Goal: Task Accomplishment & Management: Manage account settings

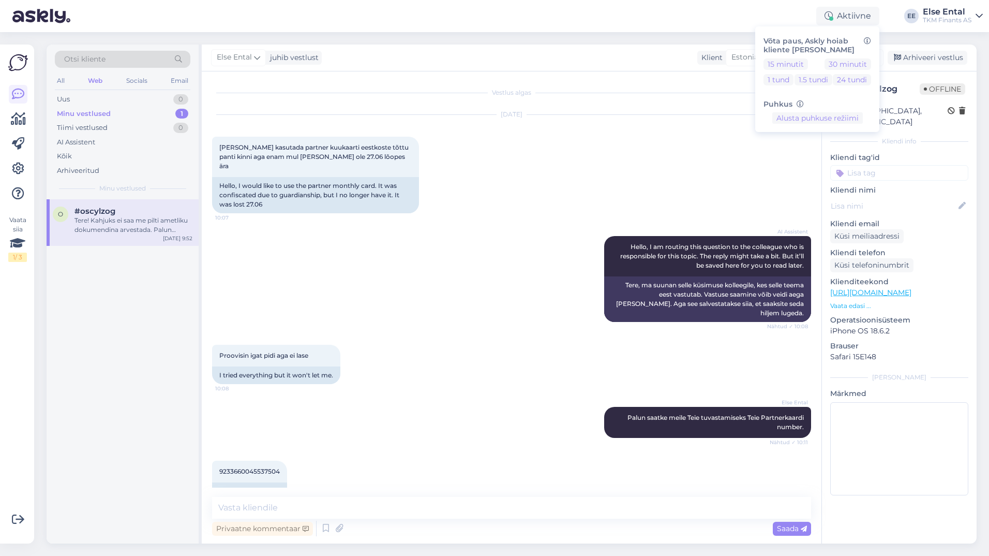
scroll to position [1241, 0]
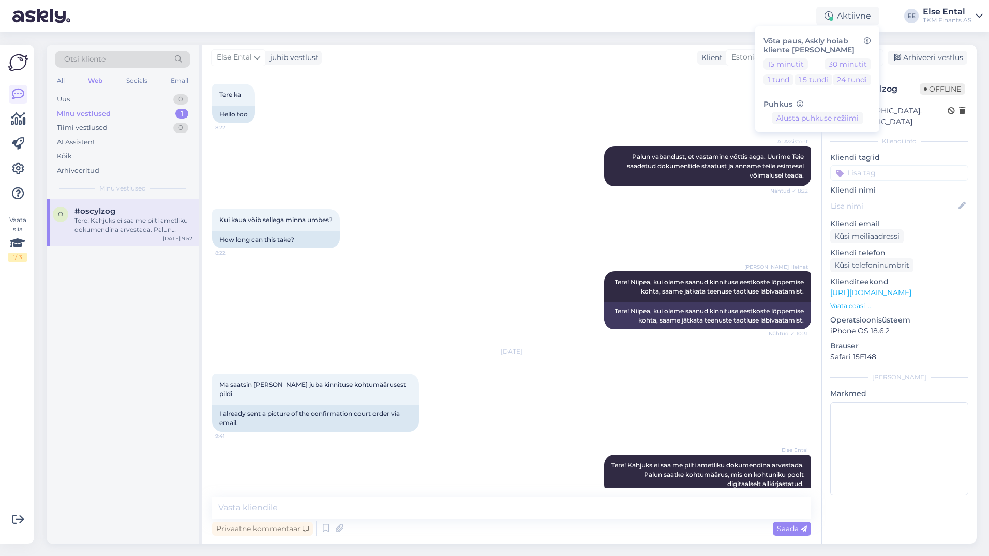
click at [745, 6] on div "Aktiivne Võta paus, Askly hoiab kliente [PERSON_NAME] 15 minutit 30 minutit 1 t…" at bounding box center [494, 16] width 989 height 32
click at [18, 122] on icon at bounding box center [18, 119] width 15 height 12
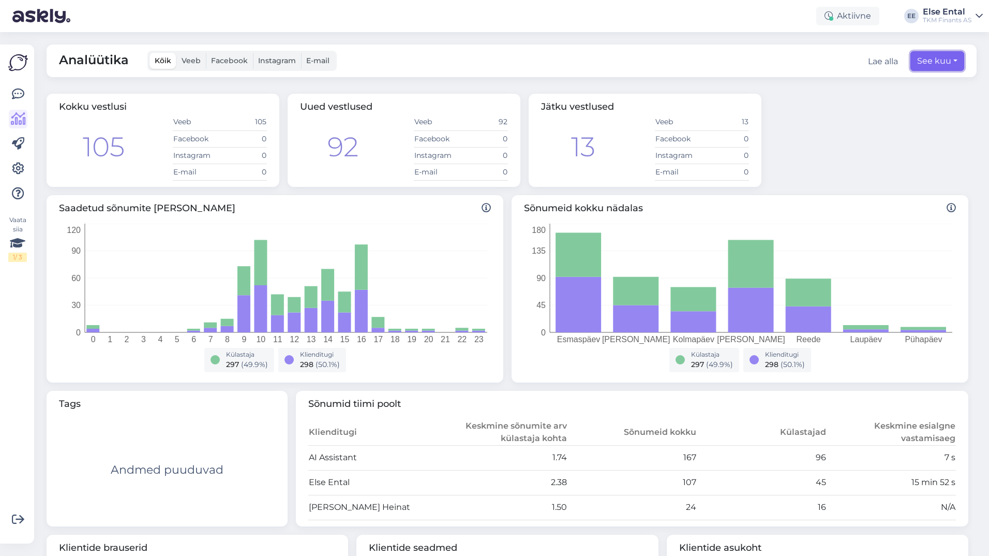
click at [918, 59] on button "See kuu" at bounding box center [937, 61] width 54 height 20
select select "8"
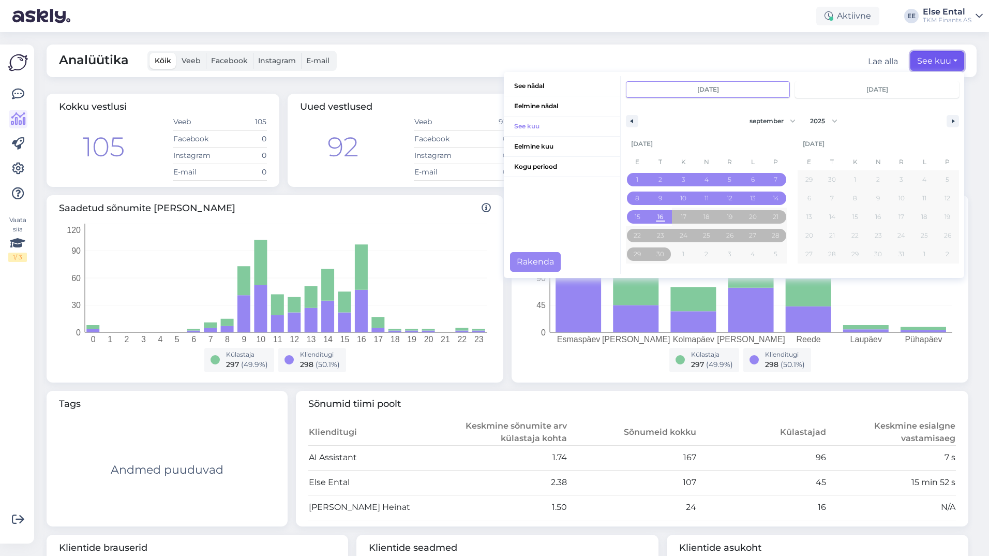
click at [937, 68] on button "See kuu" at bounding box center [937, 61] width 54 height 20
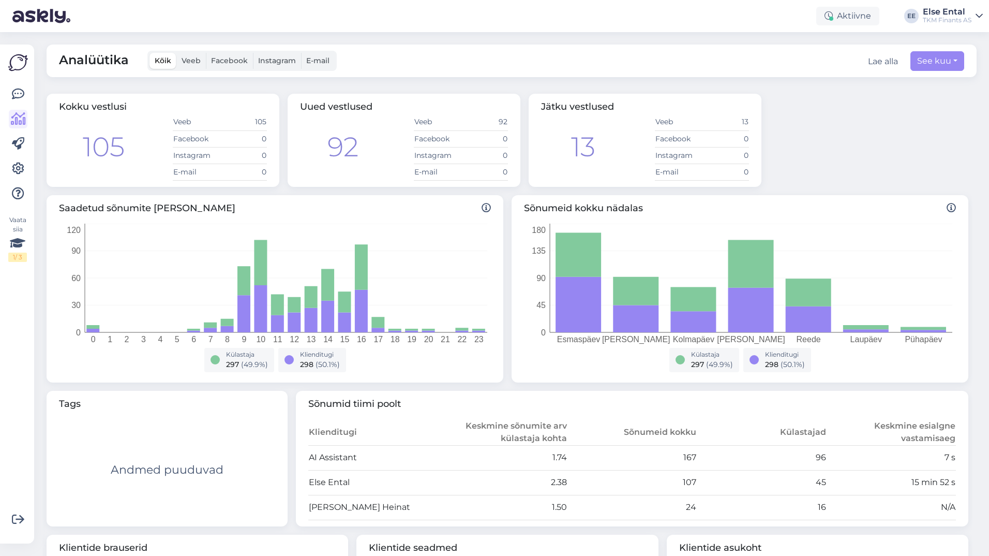
click at [887, 62] on div "Lae alla" at bounding box center [883, 61] width 30 height 12
click at [873, 62] on div "Lae alla" at bounding box center [883, 61] width 30 height 12
click at [926, 61] on button "See kuu" at bounding box center [937, 61] width 54 height 20
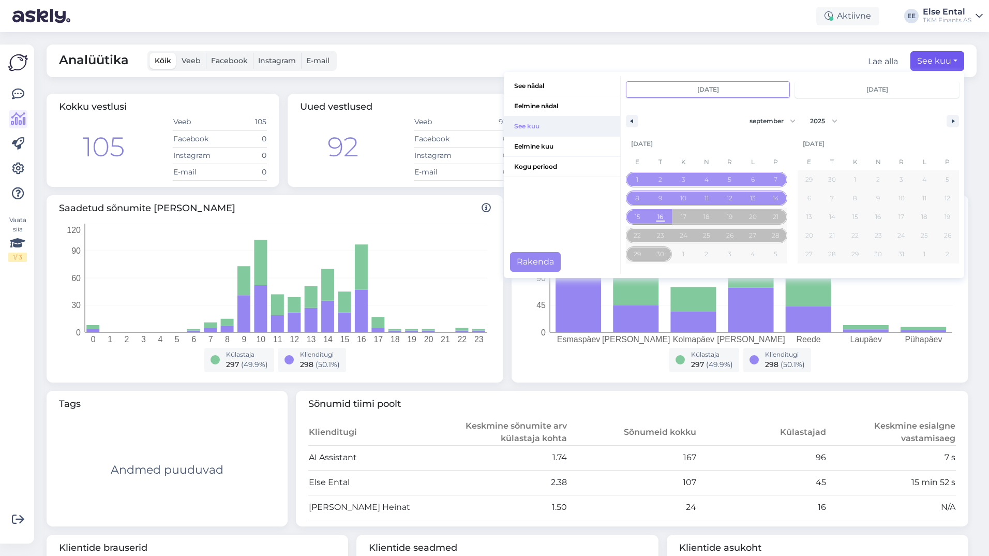
click at [531, 125] on span "See kuu" at bounding box center [562, 126] width 116 height 20
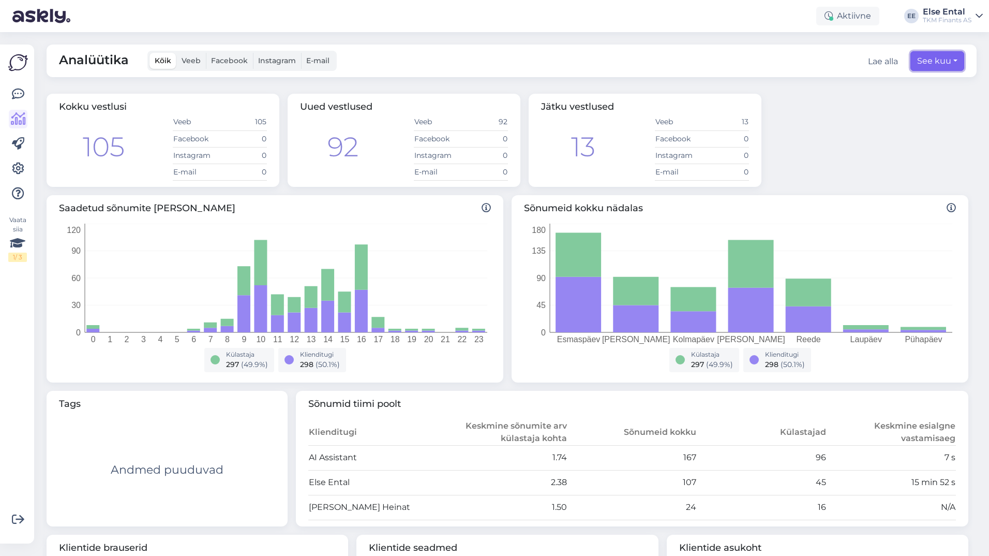
click at [942, 63] on button "See kuu" at bounding box center [937, 61] width 54 height 20
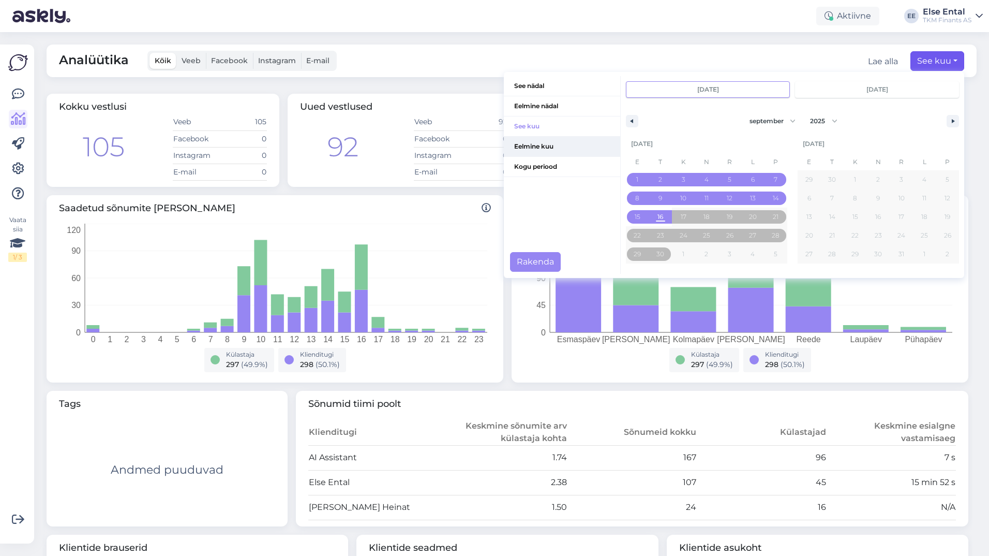
click at [516, 144] on span "Eelmine kuu" at bounding box center [562, 147] width 116 height 20
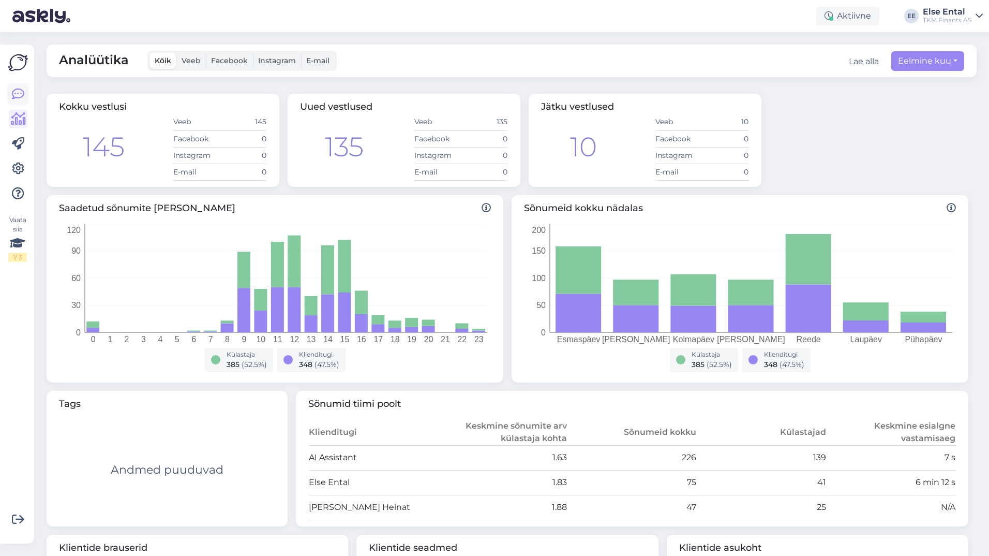
click at [15, 98] on icon at bounding box center [18, 94] width 12 height 12
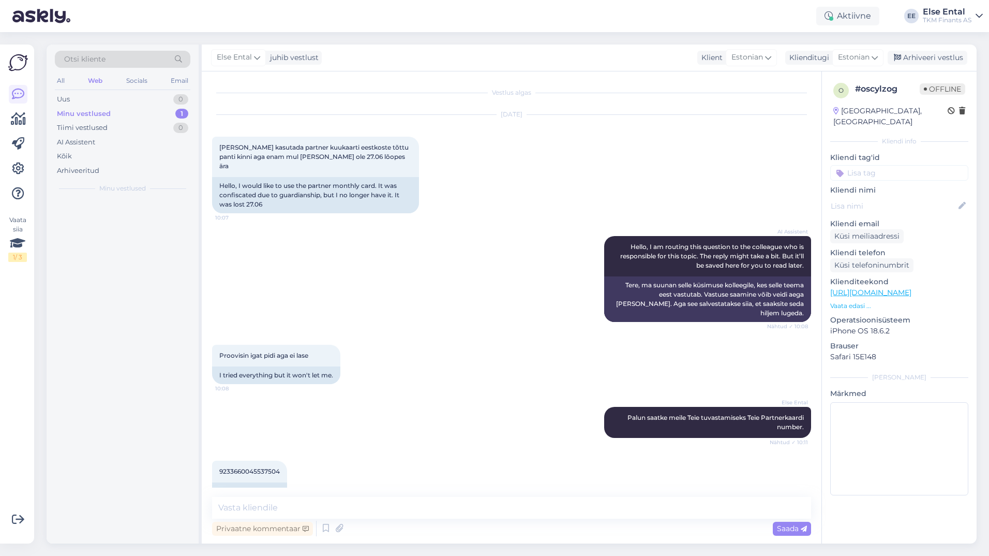
scroll to position [1241, 0]
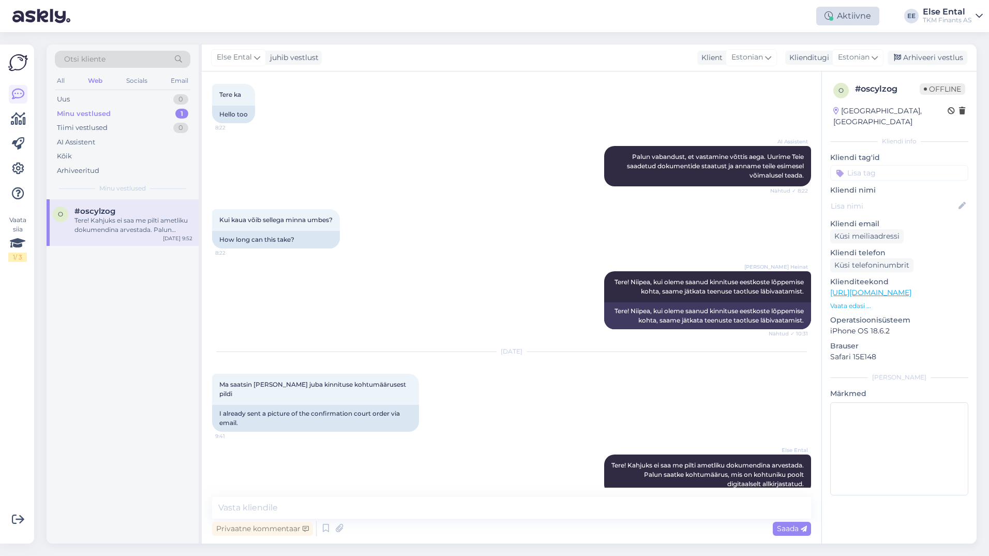
click at [833, 16] on div "Aktiivne" at bounding box center [847, 16] width 63 height 19
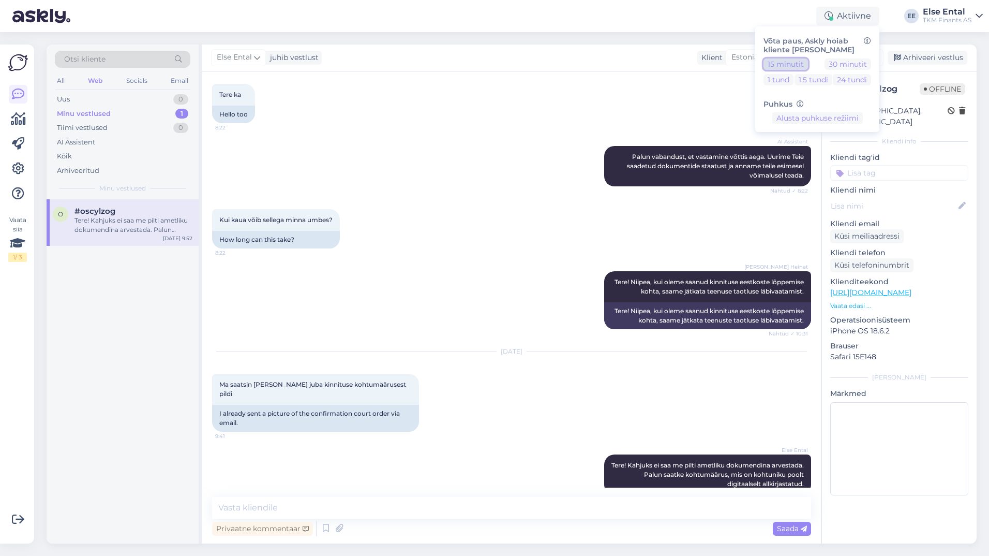
click at [786, 63] on button "15 minutit" at bounding box center [785, 63] width 44 height 11
click at [823, 154] on button "Lõpeta paus" at bounding box center [817, 150] width 52 height 11
click at [83, 142] on div "AI Assistent" at bounding box center [76, 142] width 38 height 10
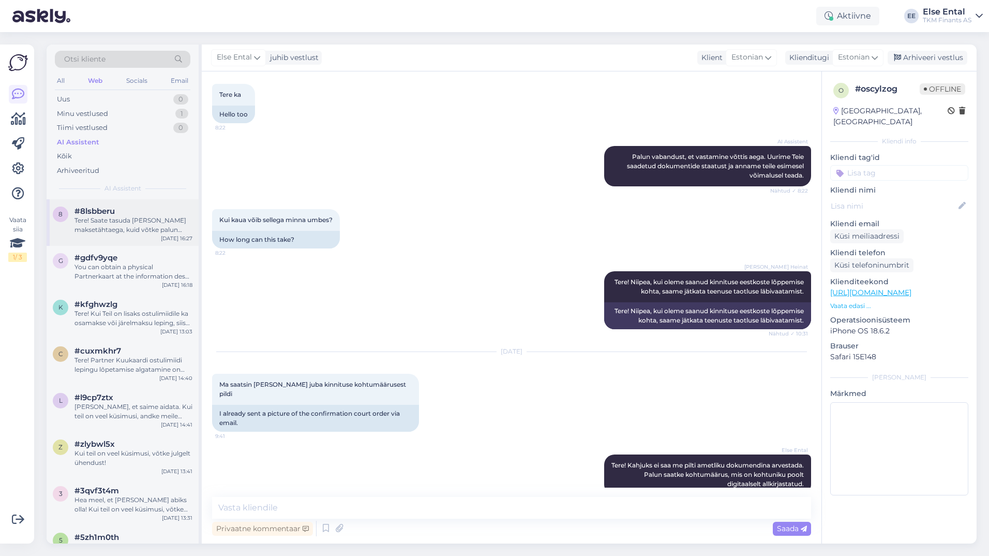
click at [130, 234] on div "Tere! Saate tasuda [PERSON_NAME] maksetähtaega, kuid võtke palun arvesse, et ig…" at bounding box center [133, 225] width 118 height 19
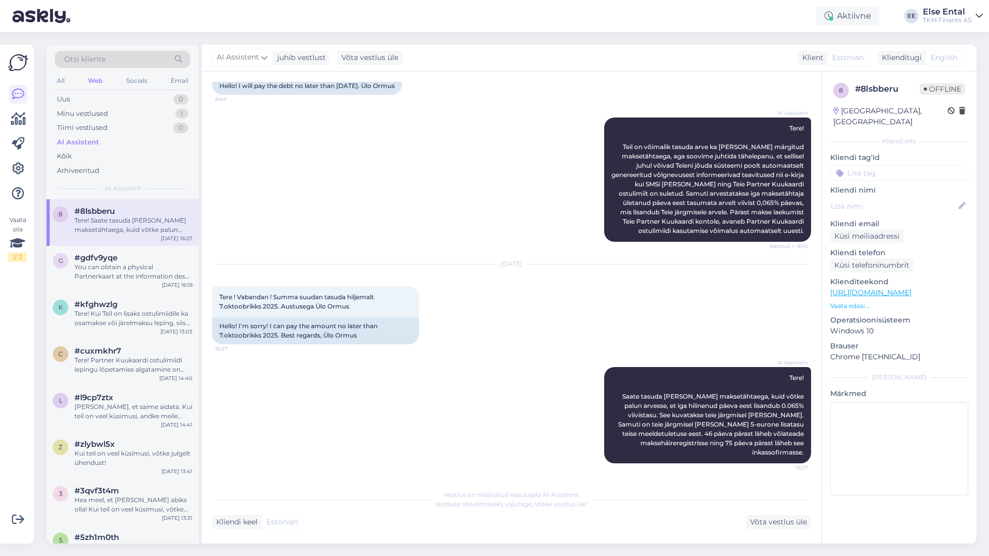
scroll to position [784, 0]
click at [97, 115] on div "Minu vestlused" at bounding box center [82, 114] width 51 height 10
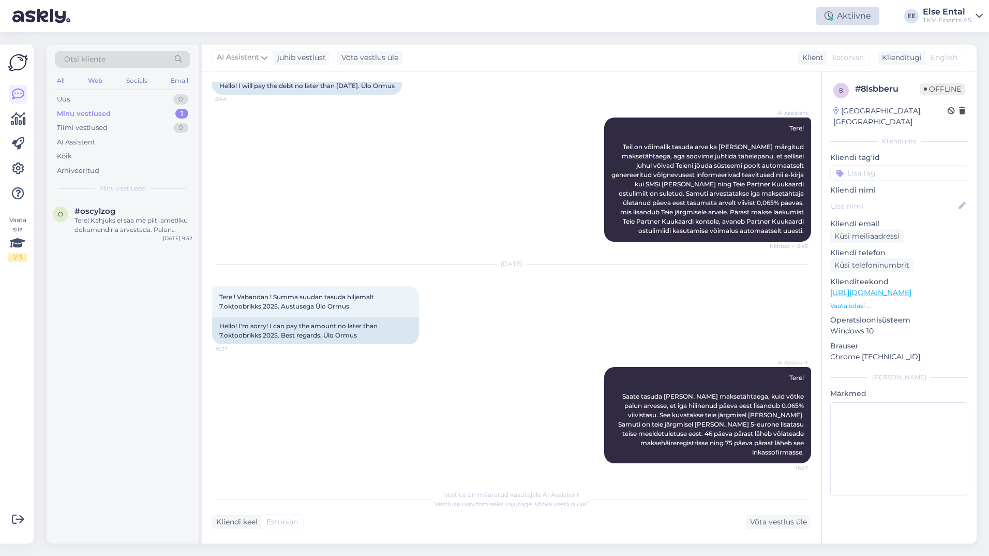
click at [836, 12] on div "Aktiivne" at bounding box center [847, 16] width 63 height 19
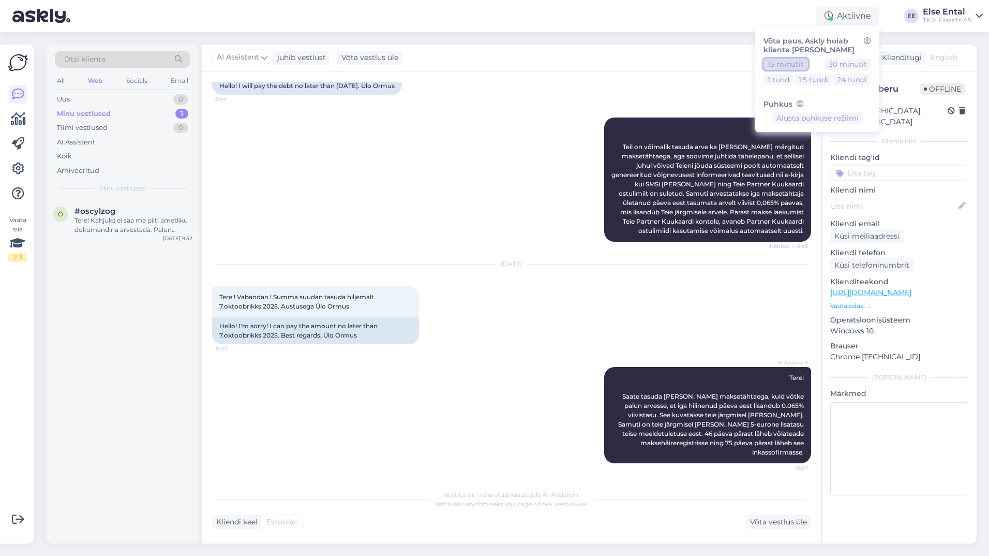
click at [784, 61] on button "15 minutit" at bounding box center [785, 63] width 44 height 11
click at [816, 146] on button "Lõpeta paus" at bounding box center [817, 150] width 52 height 11
click at [850, 66] on button "30 minutit" at bounding box center [847, 63] width 47 height 11
click at [813, 152] on button "Lõpeta paus" at bounding box center [817, 150] width 52 height 11
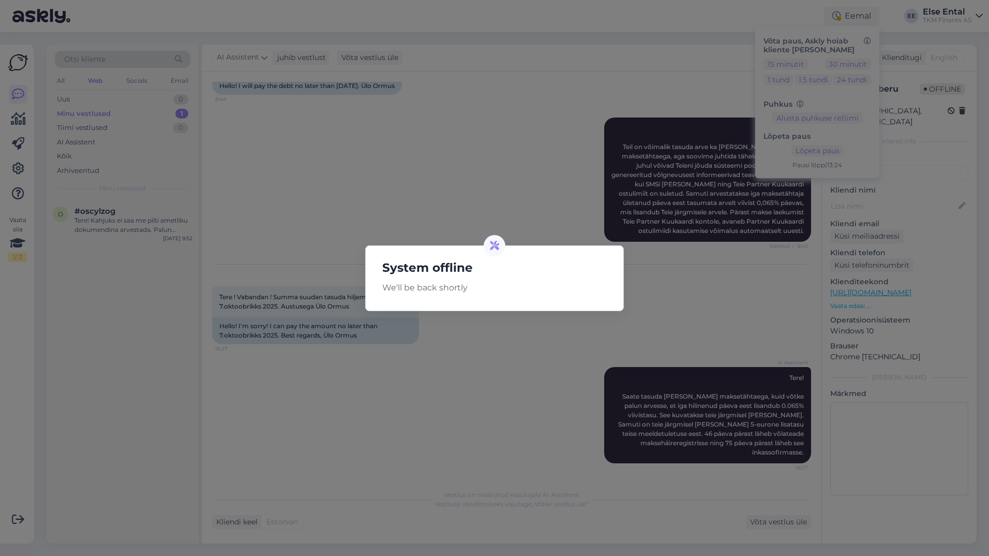
click at [497, 244] on icon at bounding box center [494, 245] width 9 height 9
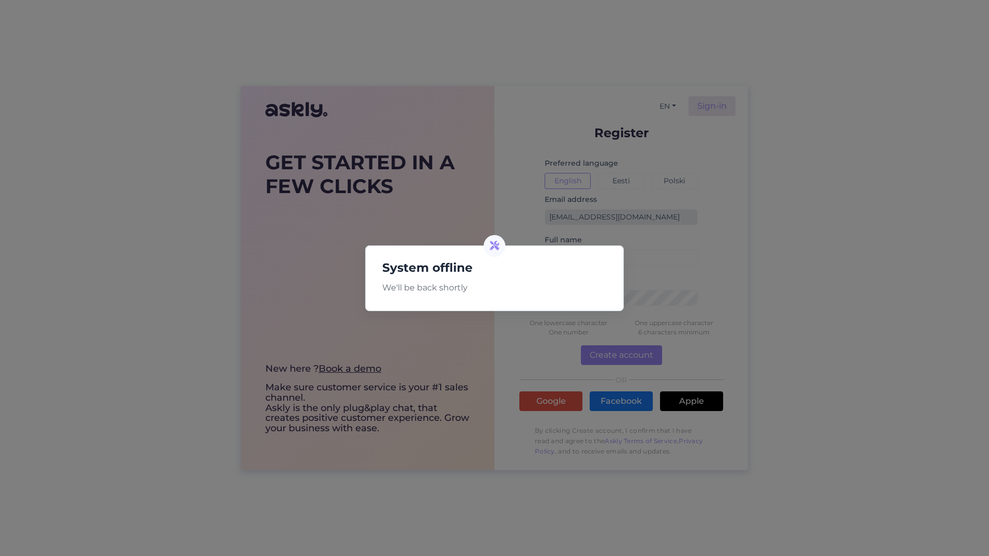
click at [480, 523] on div "System offline We'll be back shortly" at bounding box center [494, 278] width 989 height 556
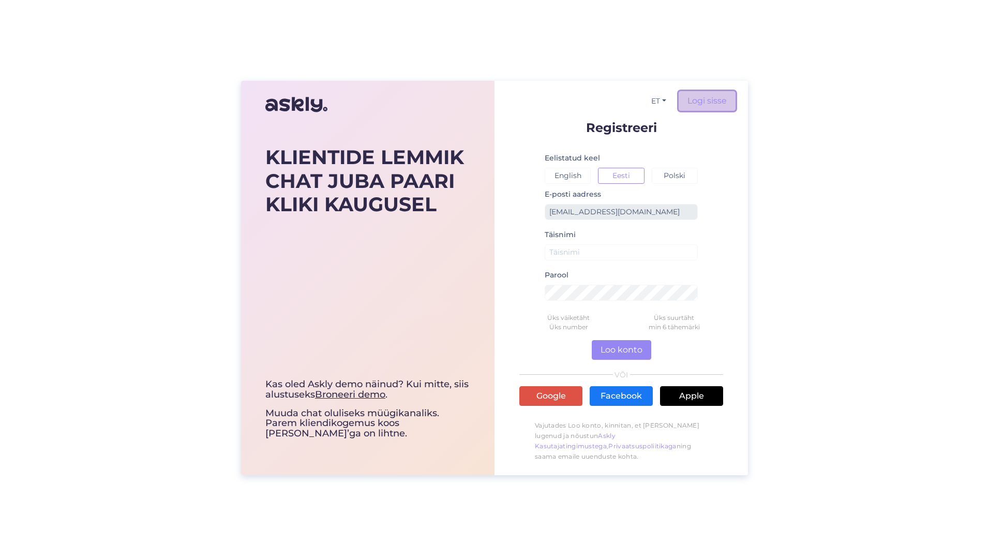
click at [721, 98] on link "Logi sisse" at bounding box center [707, 101] width 57 height 20
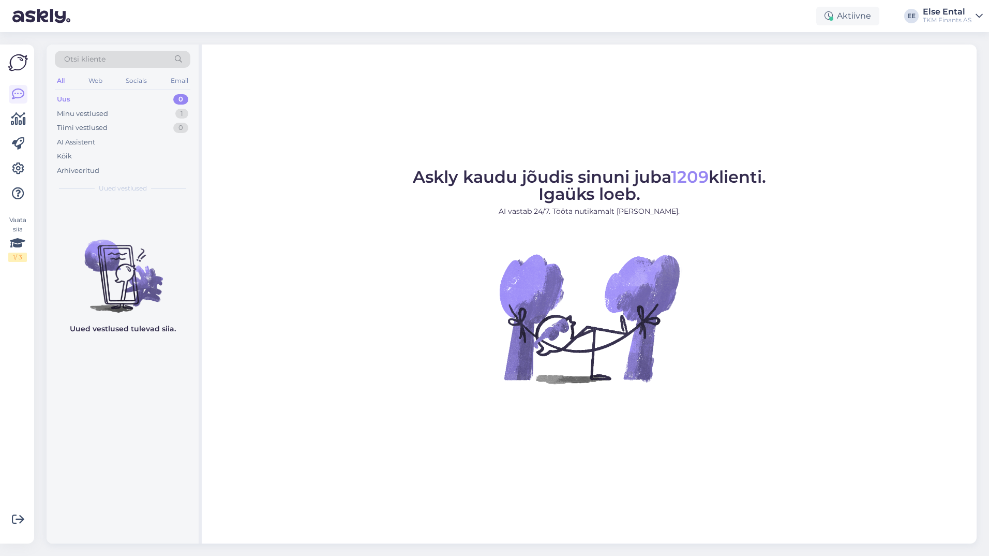
click at [934, 166] on div "Askly kaudu jõudis sinuni juba 1209 klienti. Igaüks loeb. AI vastab 24/7. Tööta…" at bounding box center [589, 293] width 775 height 499
click at [94, 100] on div "Uus 0" at bounding box center [123, 99] width 136 height 14
click at [79, 111] on div "Minu vestlused" at bounding box center [82, 114] width 51 height 10
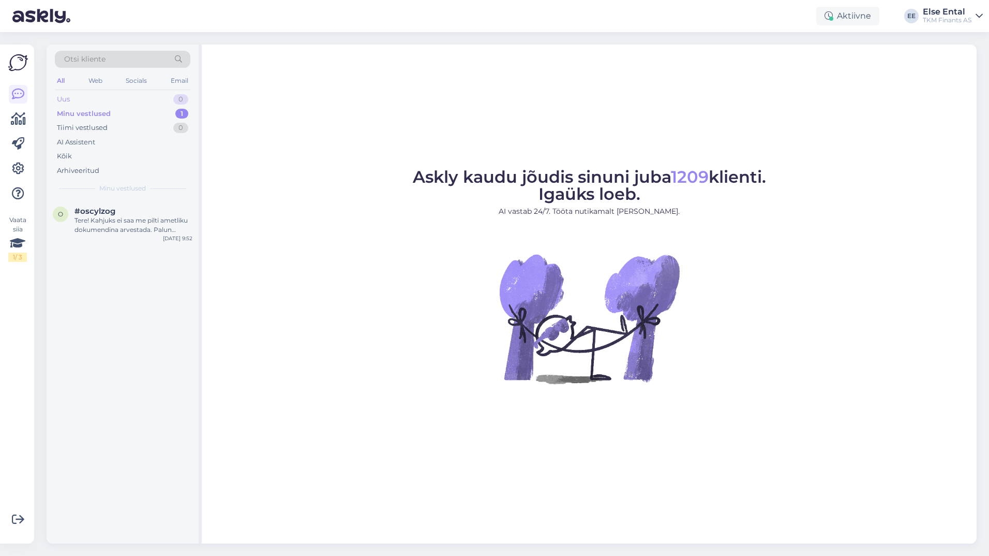
click at [78, 95] on div "Uus 0" at bounding box center [123, 99] width 136 height 14
